Goal: Obtain resource: Download file/media

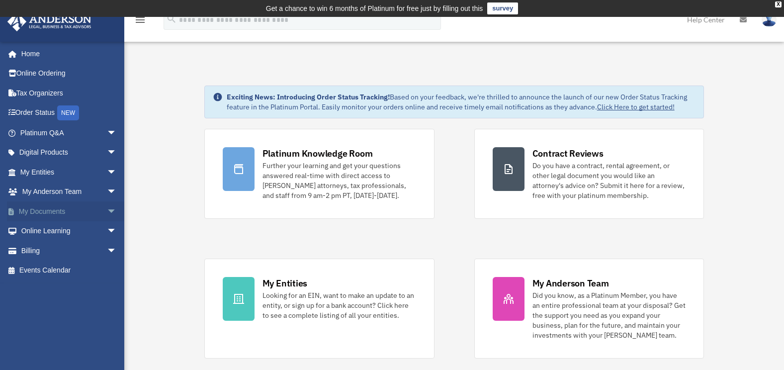
click at [107, 211] on span "arrow_drop_down" at bounding box center [117, 211] width 20 height 20
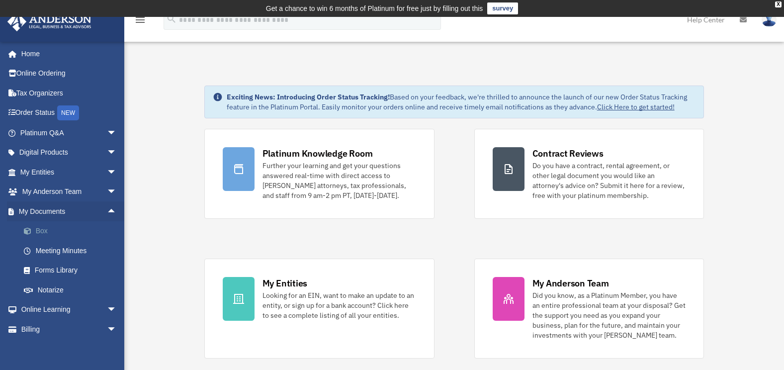
click at [44, 227] on link "Box" at bounding box center [73, 231] width 118 height 20
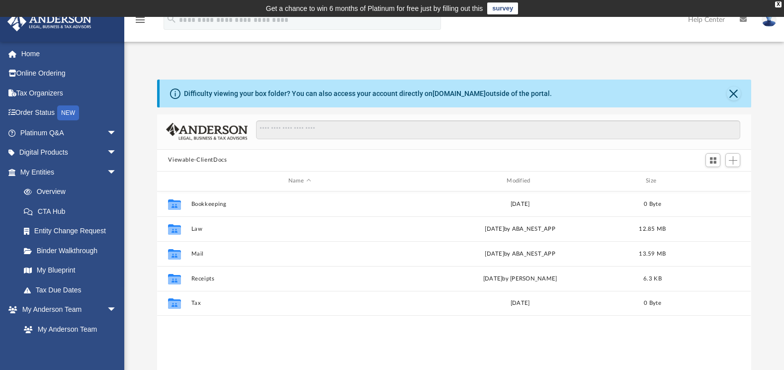
scroll to position [219, 587]
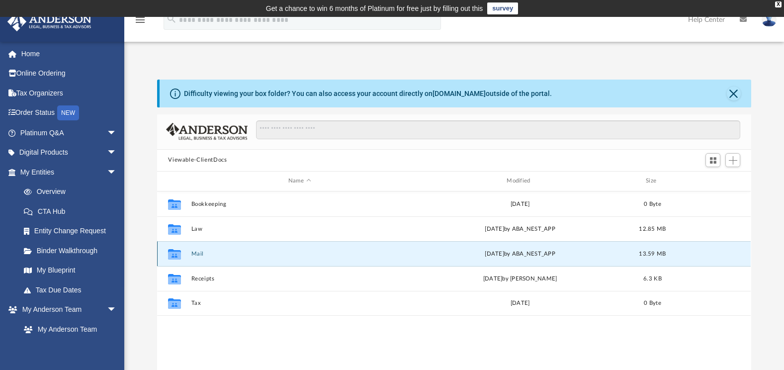
click at [197, 252] on button "Mail" at bounding box center [299, 254] width 216 height 6
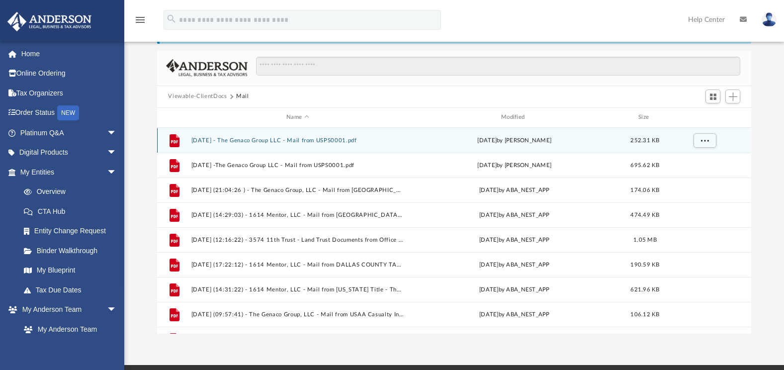
scroll to position [65, 0]
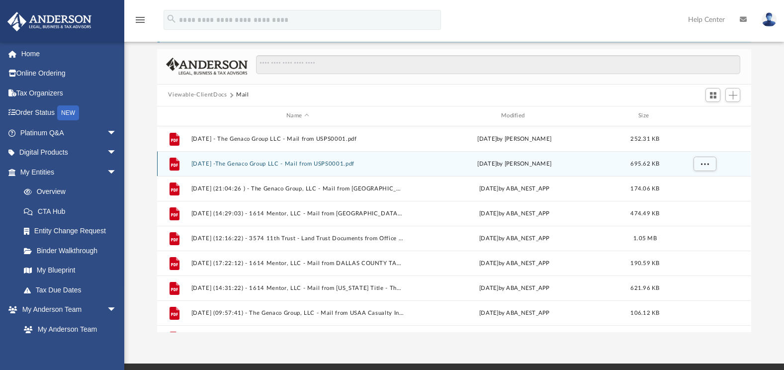
click at [266, 164] on button "06-18-2024 -The Genaco Group LLC - Mail from USPS0001.pdf" at bounding box center [297, 164] width 213 height 6
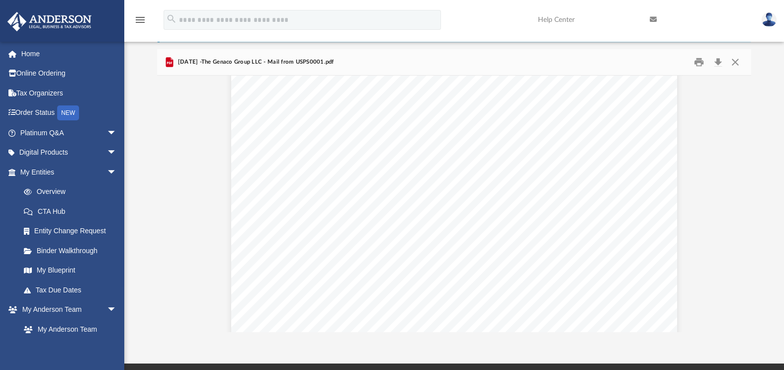
scroll to position [0, 0]
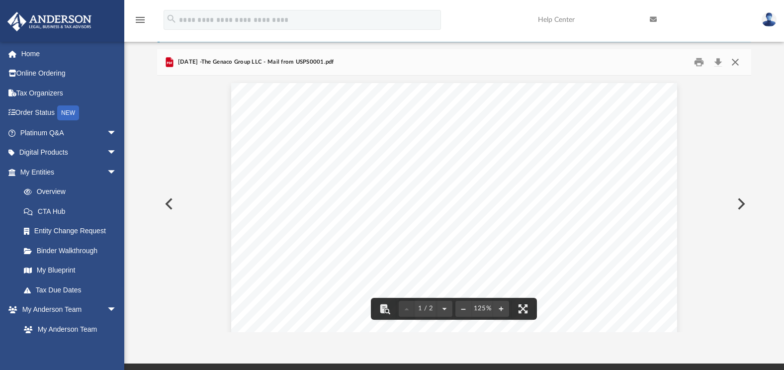
click at [736, 66] on button "Close" at bounding box center [735, 61] width 18 height 15
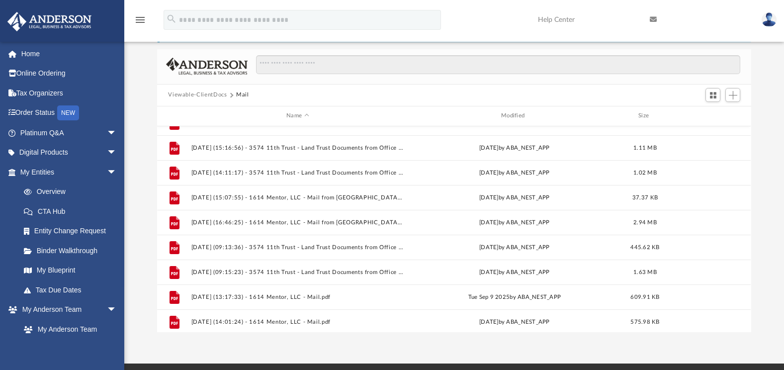
scroll to position [291, 0]
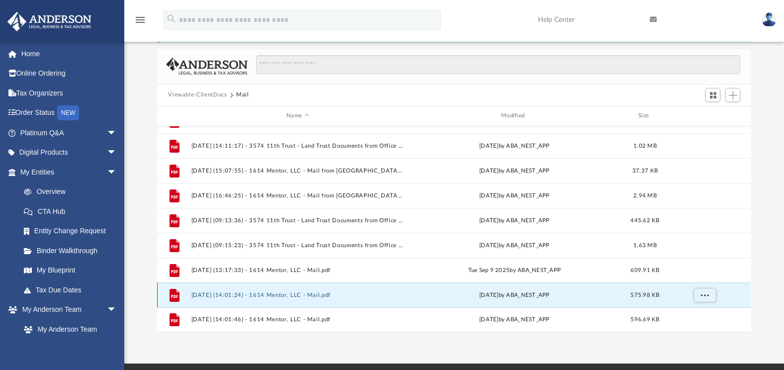
click at [259, 295] on button "2025.10.01 (14:01:24) - 1614 Mentor, LLC - Mail.pdf" at bounding box center [297, 295] width 213 height 6
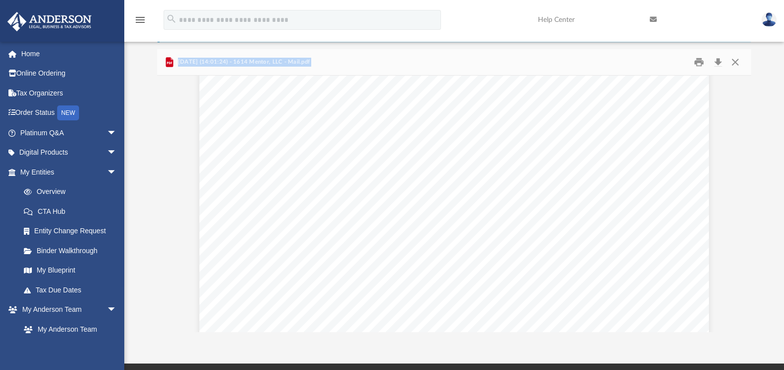
scroll to position [0, 0]
click at [733, 62] on button "Close" at bounding box center [735, 61] width 18 height 15
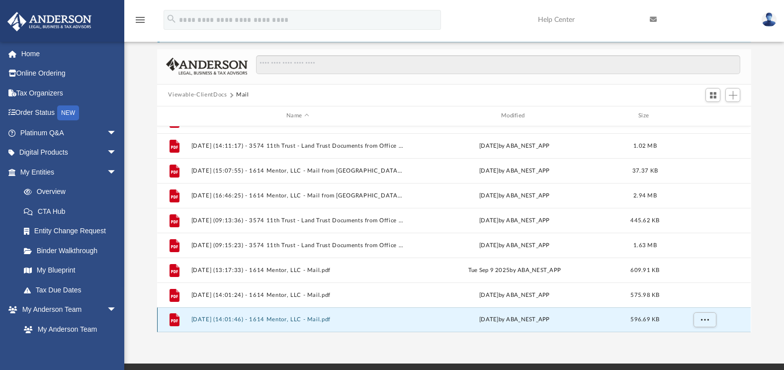
click at [285, 321] on button "2025.10.01 (14:01:46) - 1614 Mentor, LLC - Mail.pdf" at bounding box center [297, 319] width 213 height 6
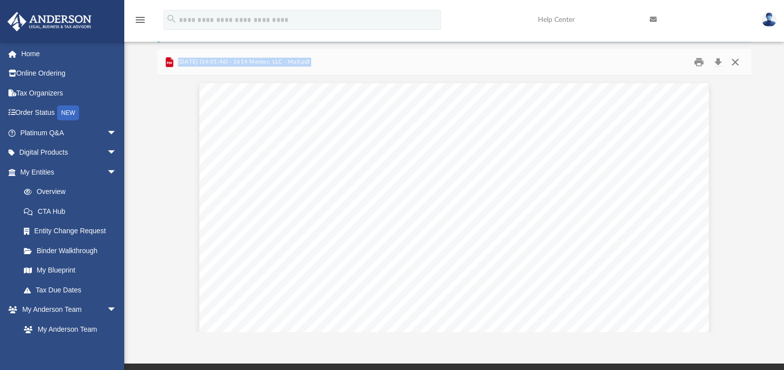
click at [735, 62] on button "Close" at bounding box center [735, 61] width 18 height 15
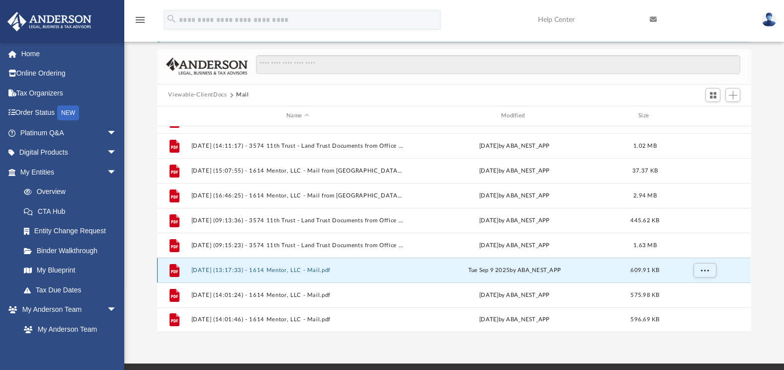
click at [320, 268] on button "2025.09.09 (13:17:33) - 1614 Mentor, LLC - Mail.pdf" at bounding box center [297, 270] width 213 height 6
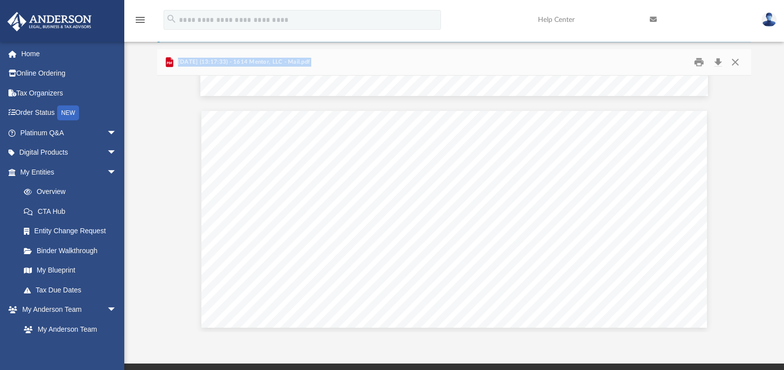
scroll to position [1310, 0]
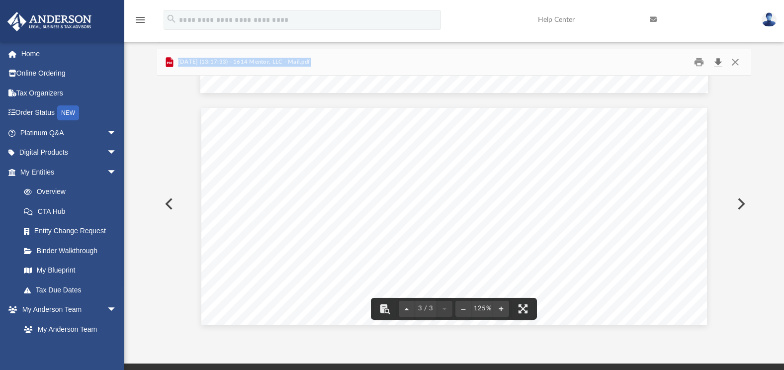
click at [719, 68] on button "Download" at bounding box center [718, 61] width 18 height 15
click at [776, 362] on div at bounding box center [776, 362] width 0 height 0
drag, startPoint x: 747, startPoint y: 311, endPoint x: 749, endPoint y: 279, distance: 32.3
click at [749, 279] on body "X Get a chance to win 6 months of Platinum for free just by filling out this su…" at bounding box center [392, 238] width 784 height 606
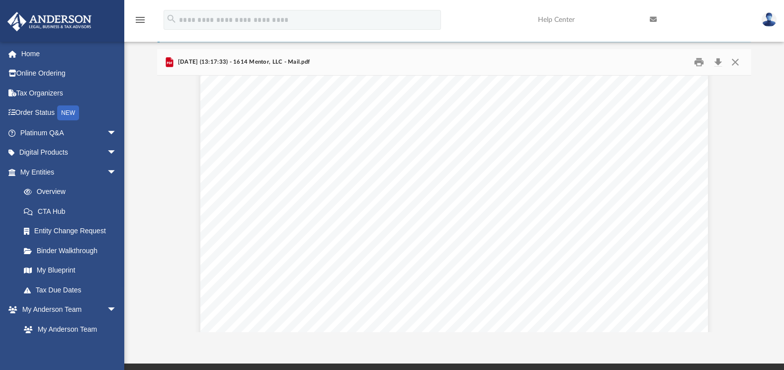
scroll to position [0, 0]
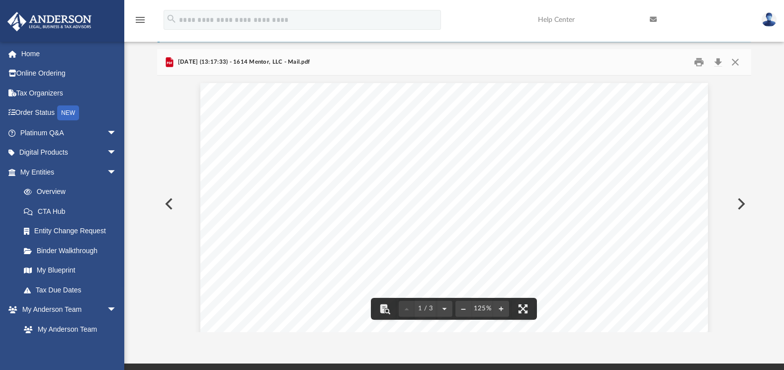
click at [169, 205] on button "Preview" at bounding box center [168, 204] width 22 height 28
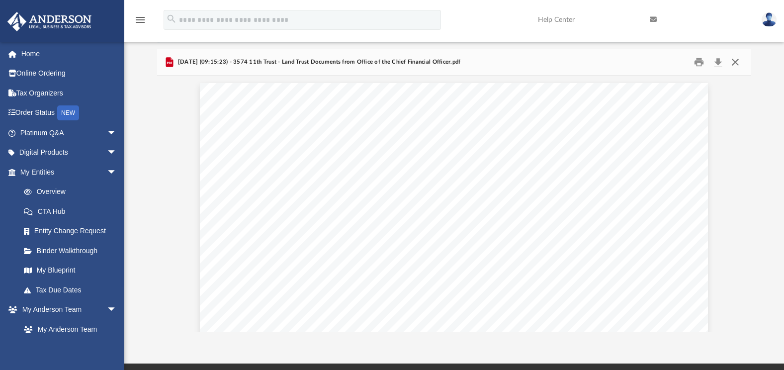
click at [736, 62] on button "Close" at bounding box center [735, 61] width 18 height 15
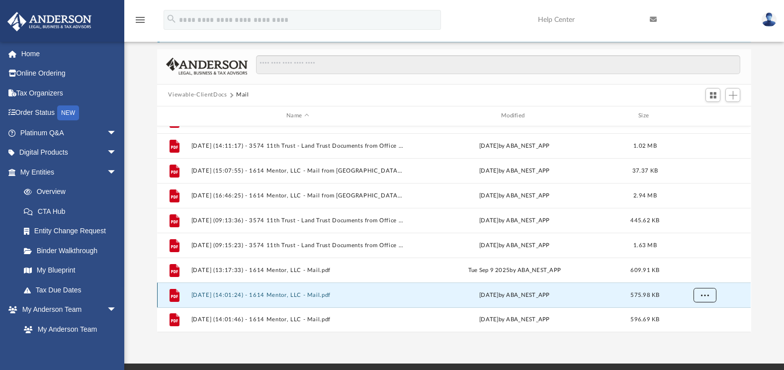
click at [700, 291] on button "More options" at bounding box center [704, 294] width 23 height 15
click at [279, 294] on button "2025.10.01 (14:01:24) - 1614 Mentor, LLC - Mail.pdf" at bounding box center [297, 295] width 213 height 6
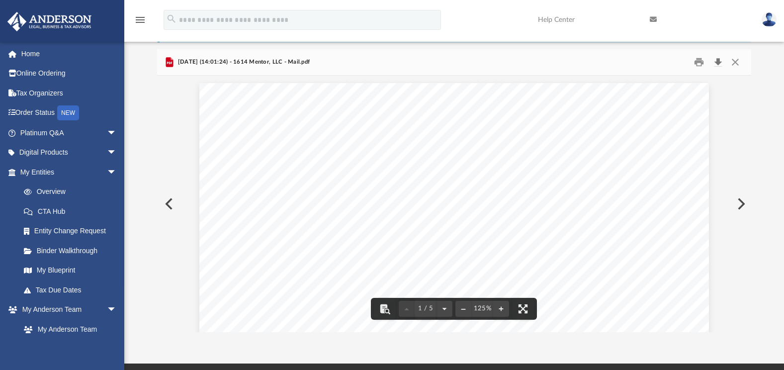
click at [716, 62] on button "Download" at bounding box center [718, 61] width 18 height 15
